Goal: Information Seeking & Learning: Learn about a topic

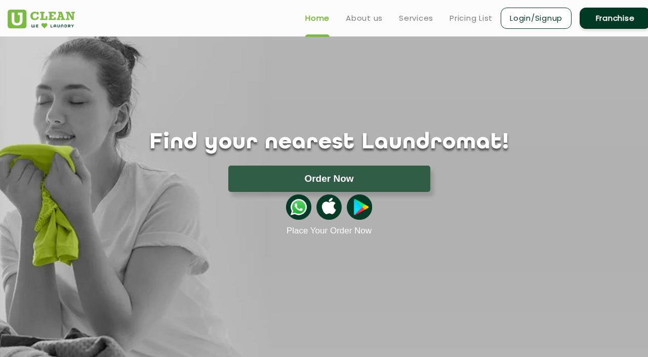
click at [452, 10] on ul "Home About us Services Pricing List Login/Signup Franchise" at bounding box center [473, 18] width 353 height 24
click at [476, 15] on link "Pricing List" at bounding box center [470, 18] width 43 height 12
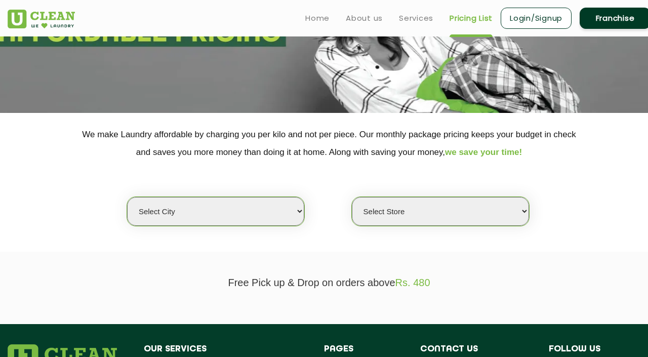
scroll to position [115, 0]
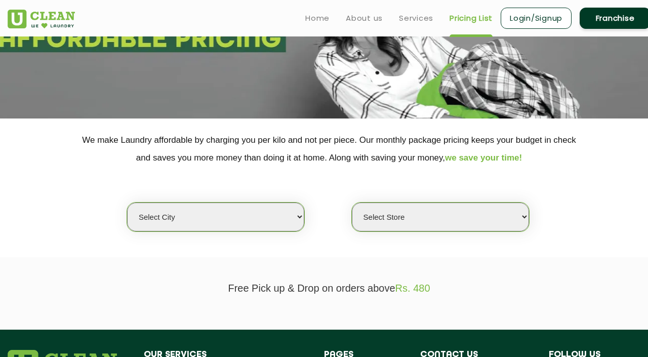
click at [280, 212] on select "Select city [GEOGRAPHIC_DATA] [GEOGRAPHIC_DATA] [GEOGRAPHIC_DATA] [GEOGRAPHIC_D…" at bounding box center [215, 216] width 177 height 29
select select "50"
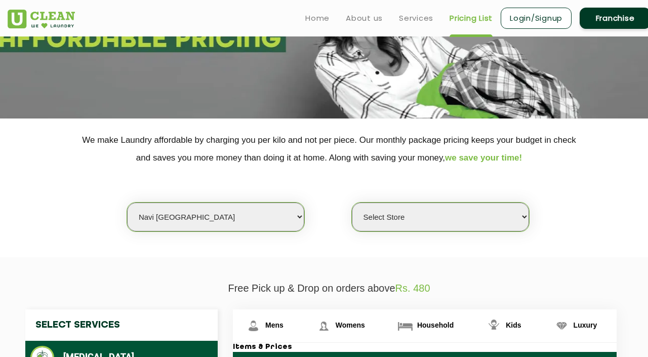
click at [471, 221] on select "Select Store [GEOGRAPHIC_DATA] Sector 8 UClean Sector 44 Seawoods [GEOGRAPHIC_D…" at bounding box center [440, 216] width 177 height 29
select select "353"
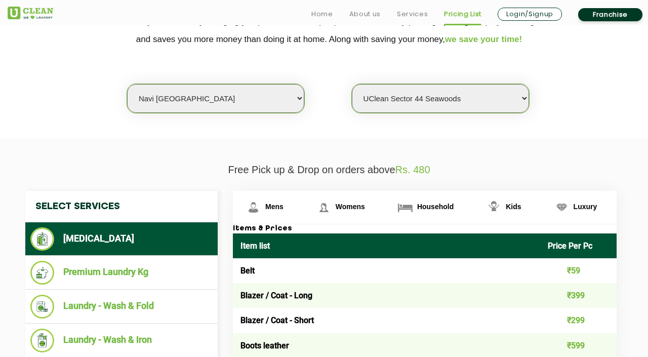
scroll to position [239, 0]
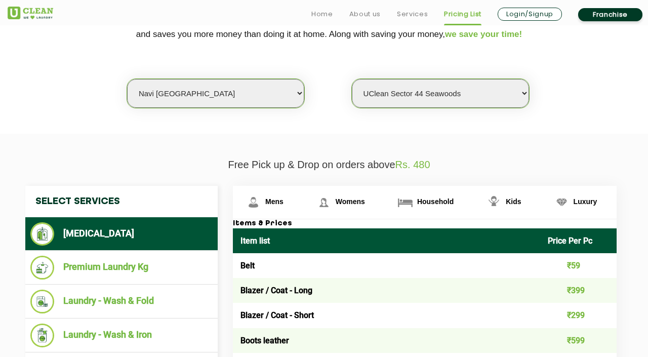
click at [92, 269] on li "Premium Laundry Kg" at bounding box center [121, 268] width 182 height 24
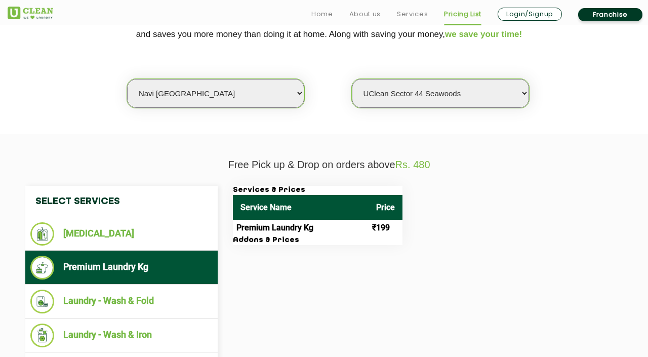
click at [74, 308] on li "Laundry - Wash & Fold" at bounding box center [121, 301] width 182 height 24
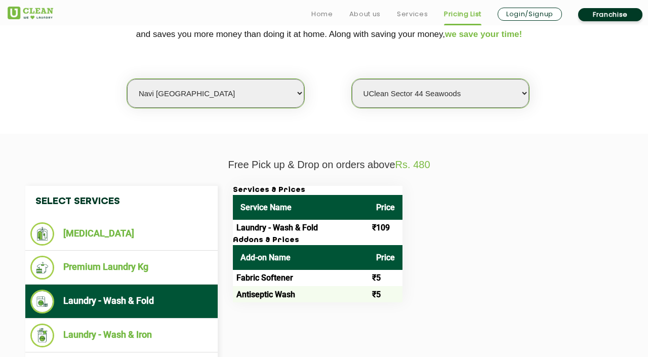
click at [88, 328] on li "Laundry - Wash & Iron" at bounding box center [121, 335] width 182 height 24
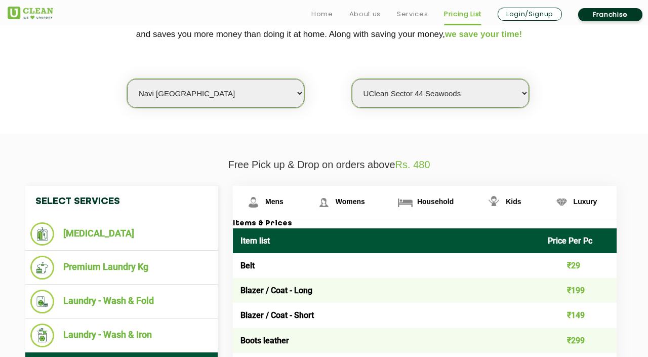
click at [71, 268] on li "Premium Laundry Kg" at bounding box center [121, 268] width 182 height 24
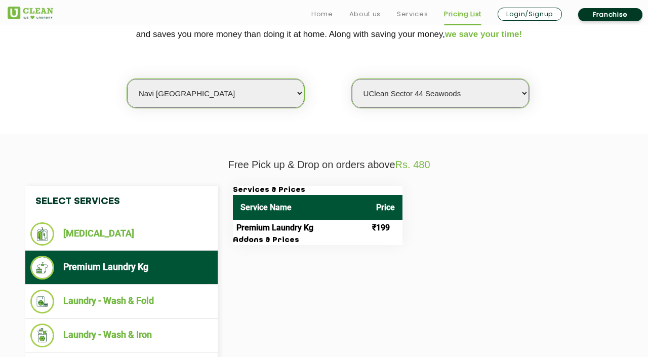
click at [85, 228] on li "[MEDICAL_DATA]" at bounding box center [121, 233] width 182 height 23
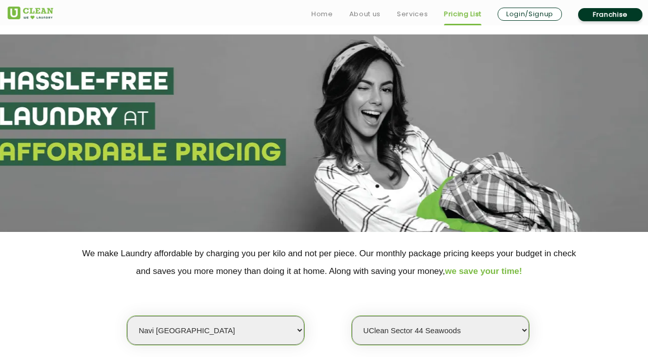
scroll to position [0, 0]
